Goal: Information Seeking & Learning: Learn about a topic

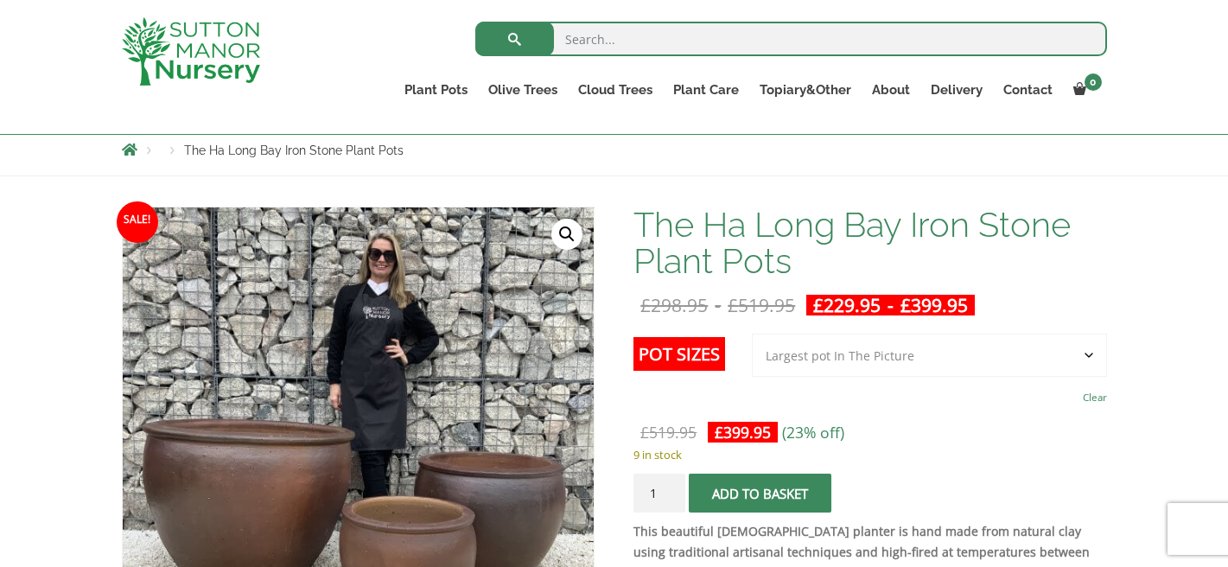
scroll to position [190, 0]
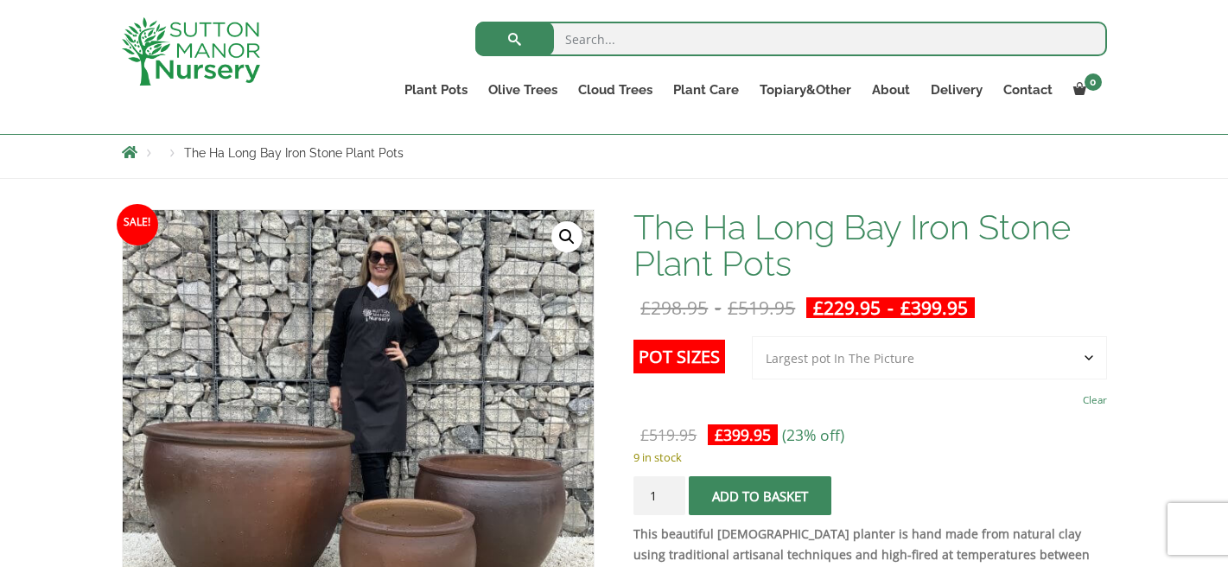
click at [1087, 356] on select "Choose an option 3rd to Largest Pot In The Picture 2nd to Largest Pot In The Pi…" at bounding box center [929, 357] width 355 height 43
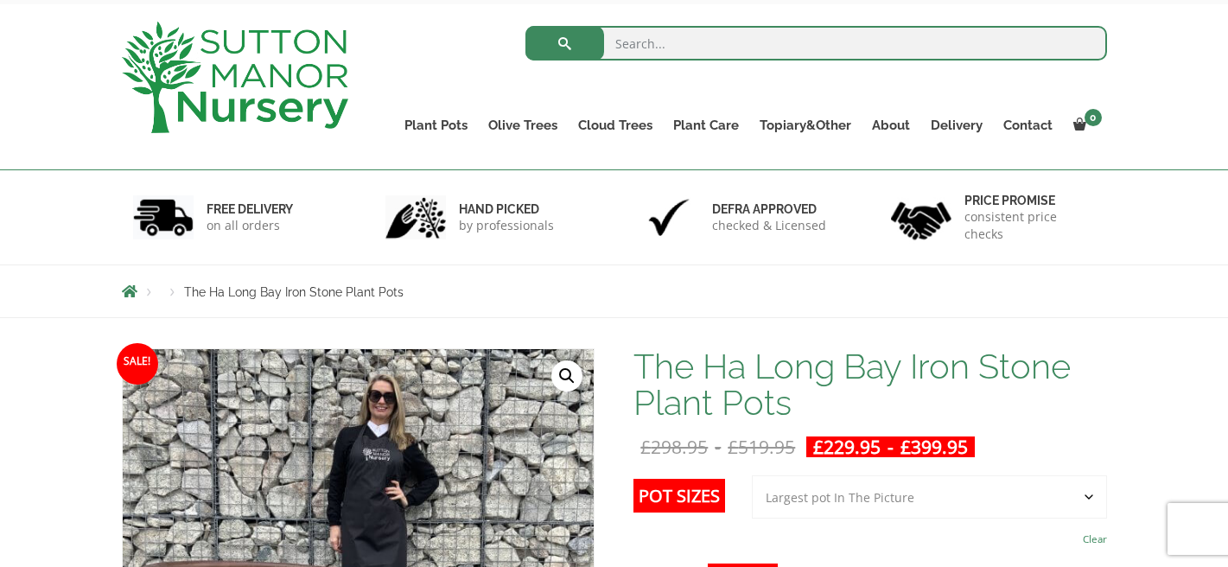
scroll to position [0, 0]
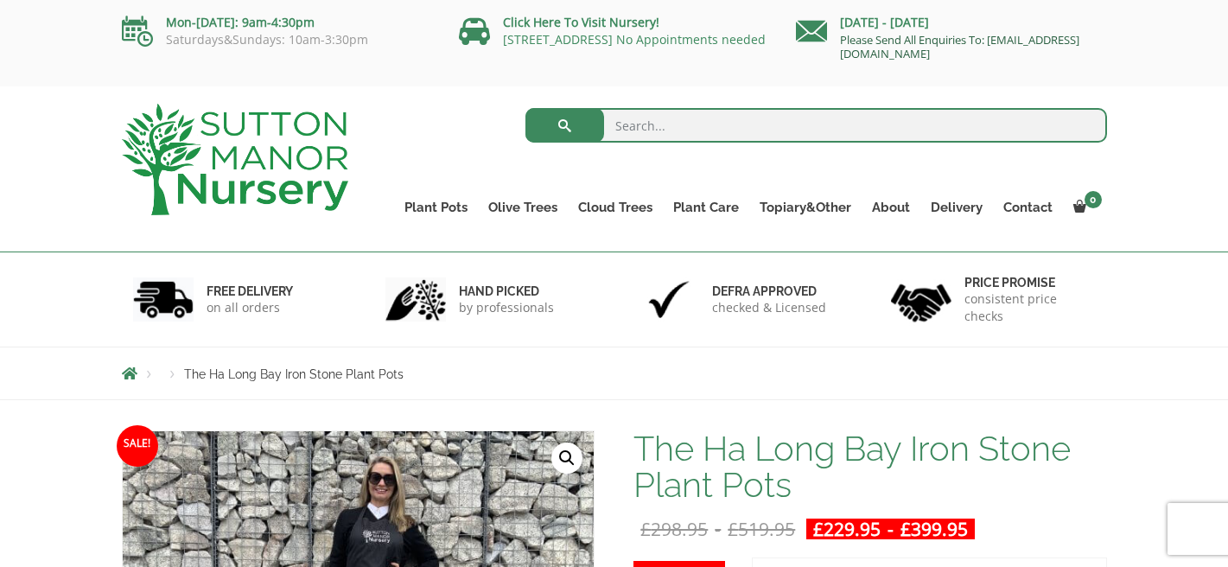
click at [912, 52] on link "Please Send All Enquiries To: [EMAIL_ADDRESS][DOMAIN_NAME]" at bounding box center [959, 46] width 239 height 29
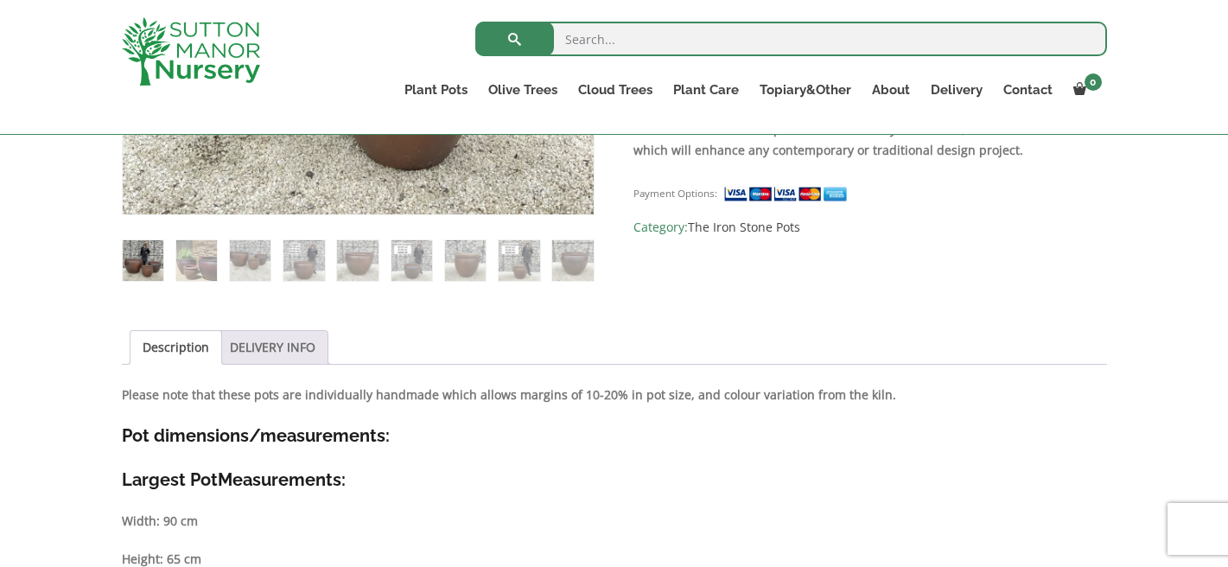
scroll to position [659, 0]
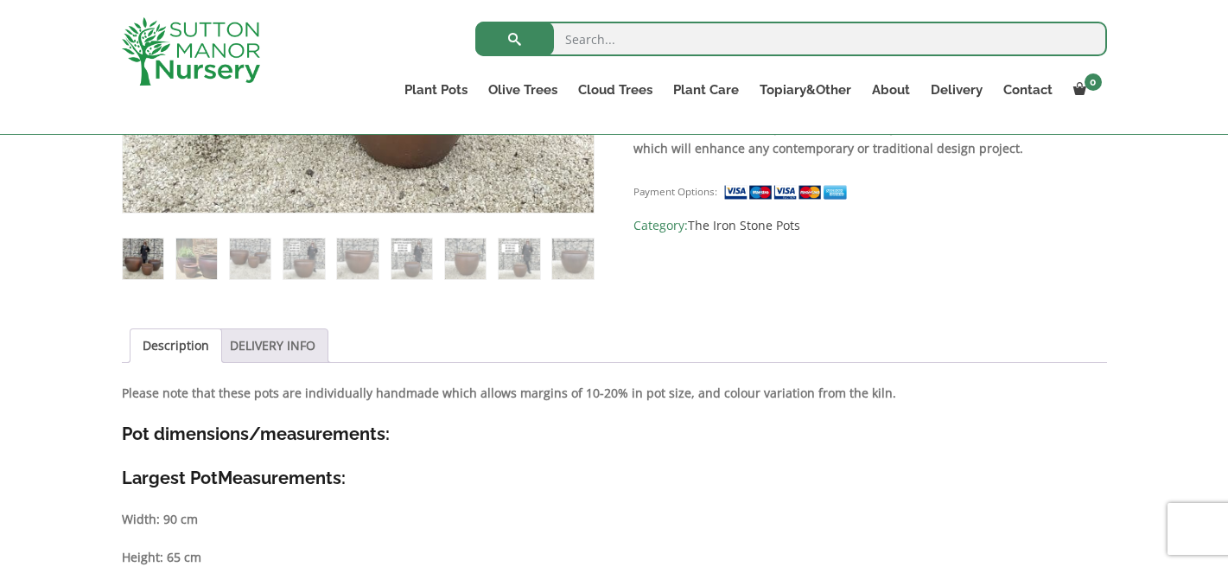
click at [258, 338] on link "DELIVERY INFO" at bounding box center [273, 345] width 86 height 33
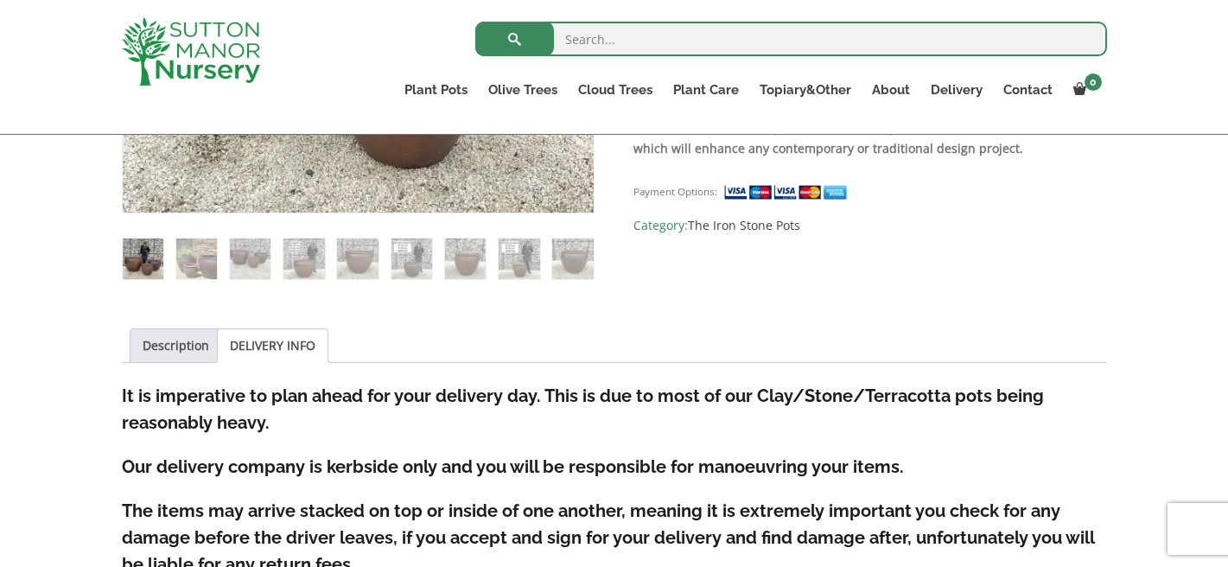
click at [258, 339] on link "DELIVERY INFO" at bounding box center [273, 345] width 86 height 33
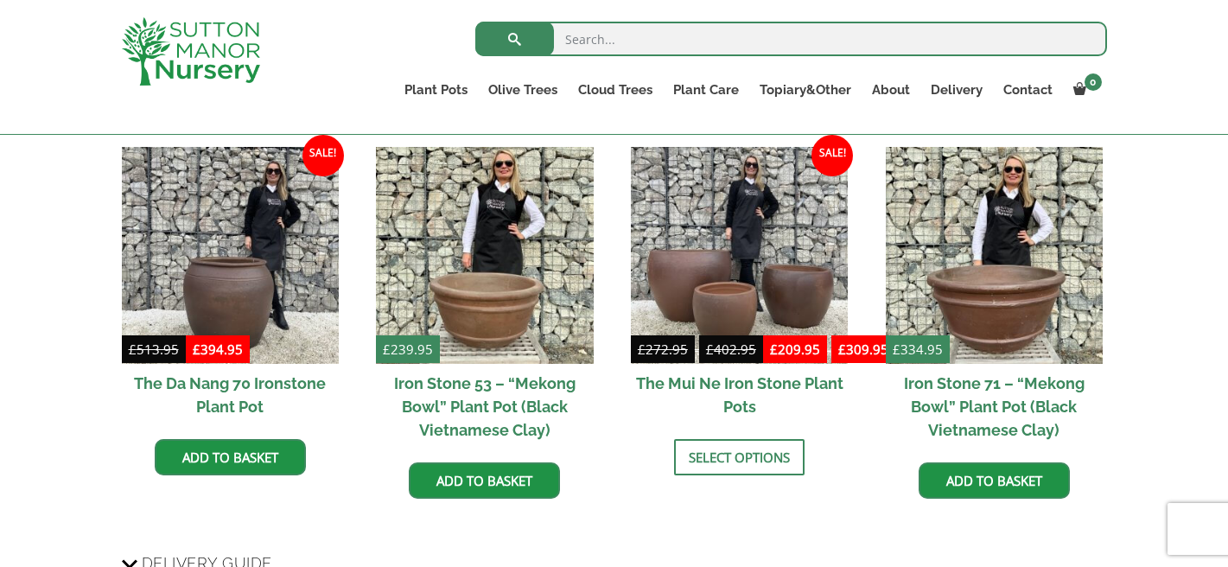
scroll to position [1195, 0]
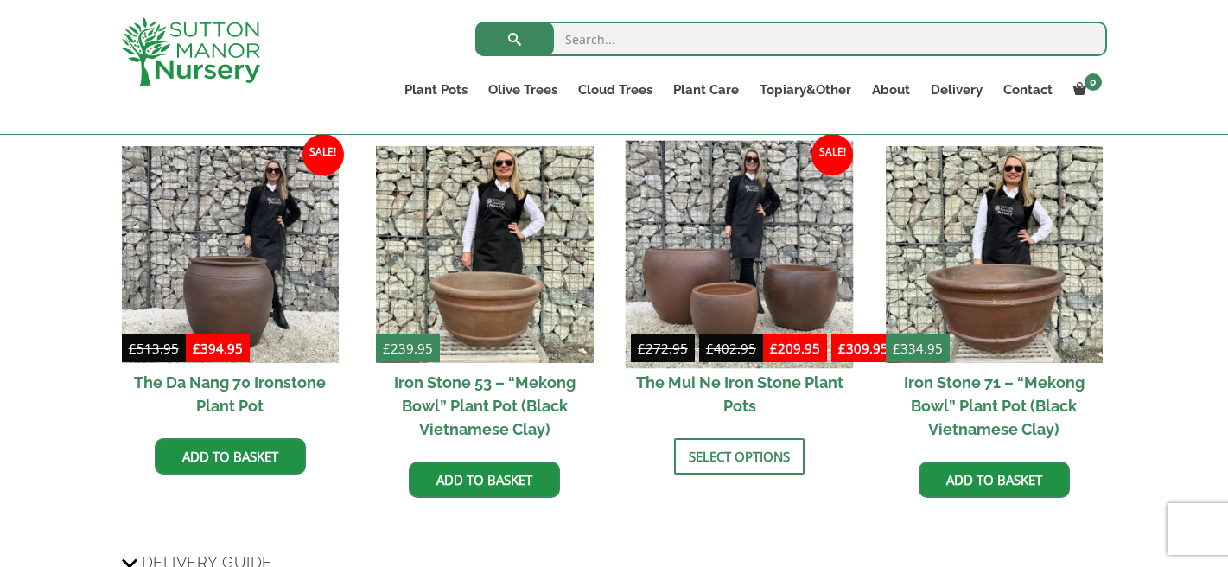
click at [682, 265] on img at bounding box center [740, 255] width 228 height 228
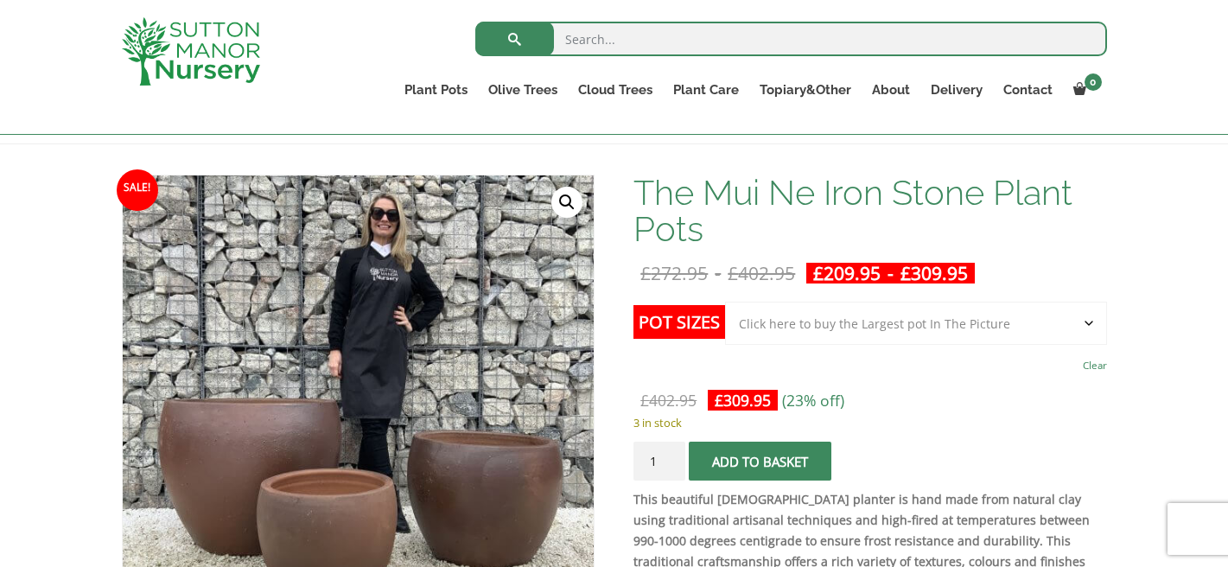
scroll to position [209, 0]
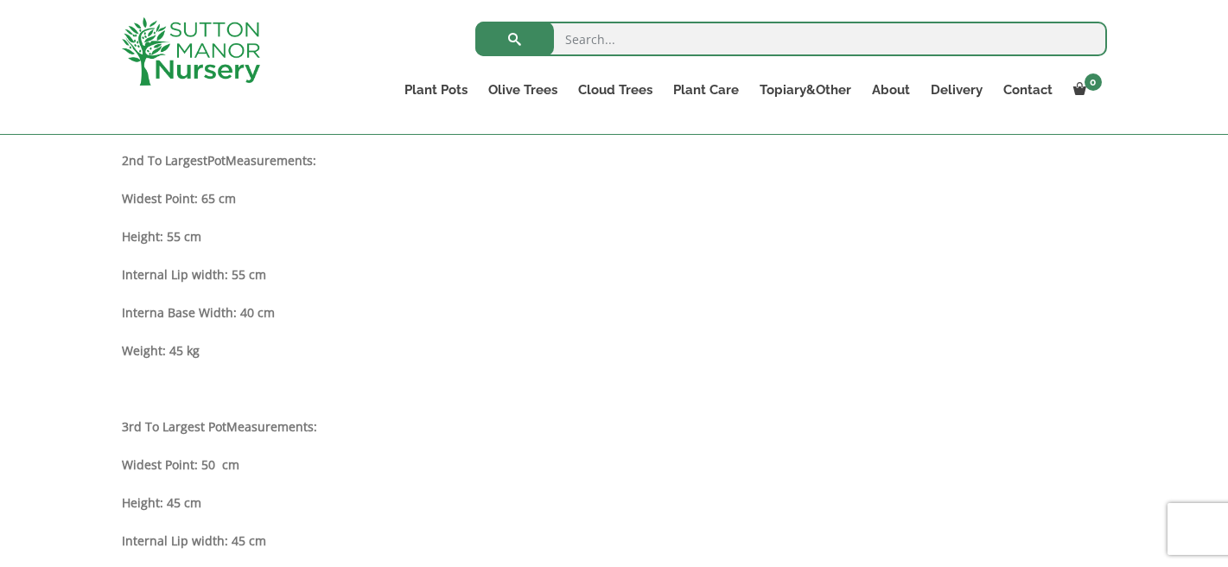
scroll to position [1195, 0]
